Goal: Find contact information: Find contact information

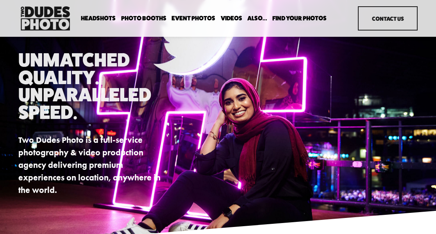
click at [377, 17] on link "Contact Us" at bounding box center [388, 18] width 60 height 25
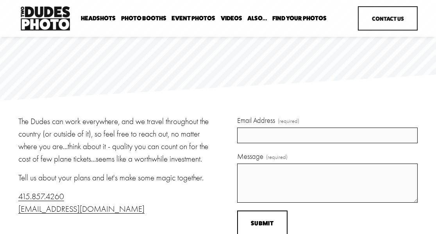
click at [26, 13] on img at bounding box center [45, 18] width 54 height 28
